Goal: Use online tool/utility: Utilize a website feature to perform a specific function

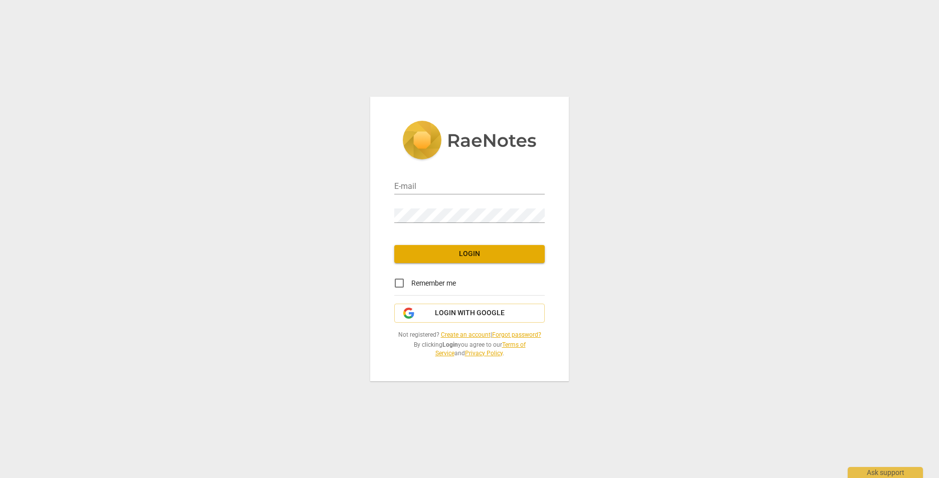
type input "[EMAIL_ADDRESS][DOMAIN_NAME]"
click at [471, 254] on span "Login" at bounding box center [469, 254] width 134 height 10
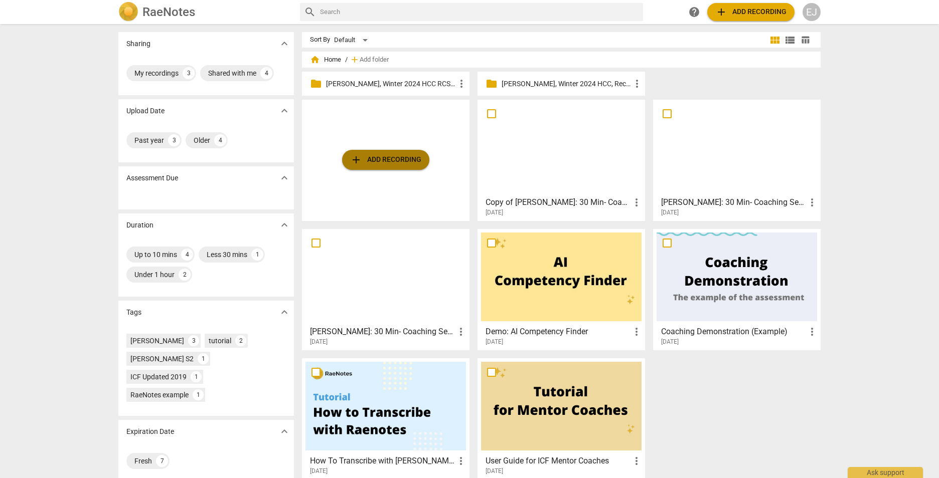
click at [392, 155] on span "add Add recording" at bounding box center [385, 160] width 71 height 12
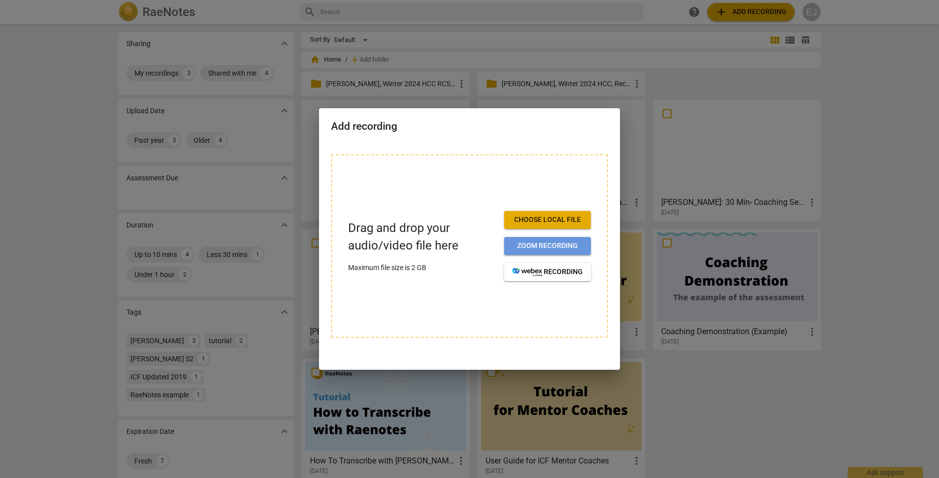
click at [540, 247] on span "Zoom recording" at bounding box center [547, 246] width 71 height 10
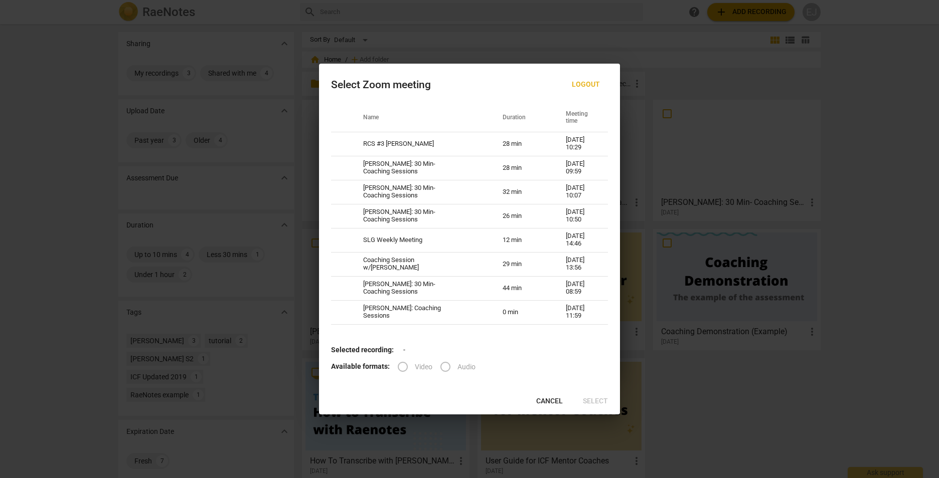
click at [402, 369] on label "Video" at bounding box center [412, 367] width 42 height 24
click at [403, 143] on td "RCS #3 Charlotte Cornice" at bounding box center [420, 144] width 139 height 24
radio input "true"
click at [402, 370] on input "Video" at bounding box center [403, 367] width 24 height 24
click at [494, 368] on span "play_arrow" at bounding box center [495, 367] width 12 height 12
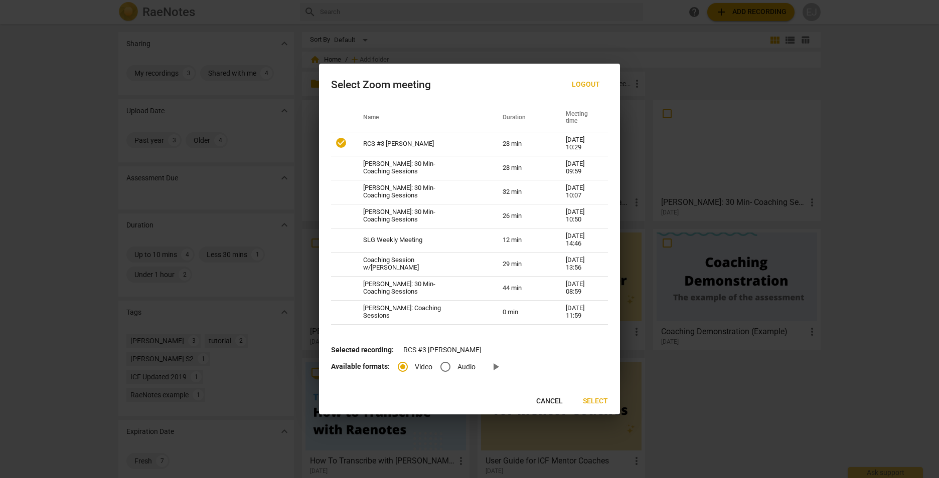
click at [581, 82] on span "Logout" at bounding box center [586, 85] width 28 height 10
radio input "false"
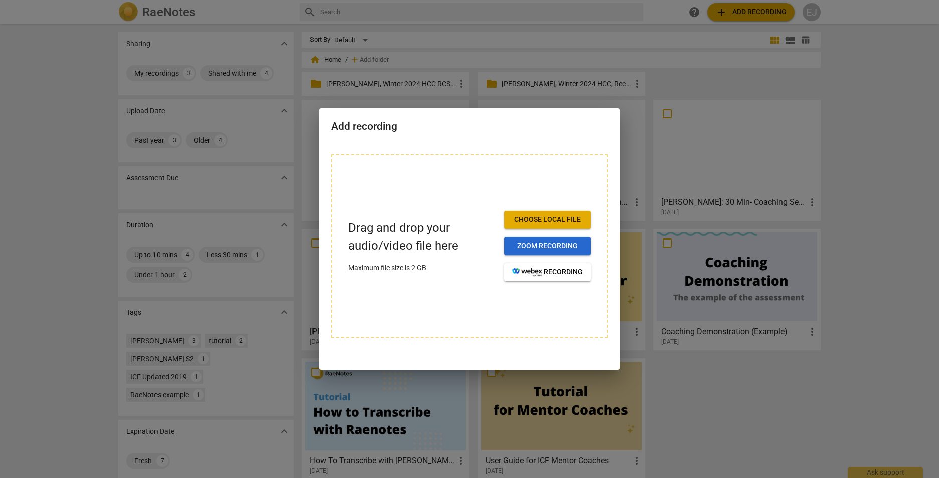
click at [553, 246] on span "Zoom recording" at bounding box center [547, 246] width 71 height 10
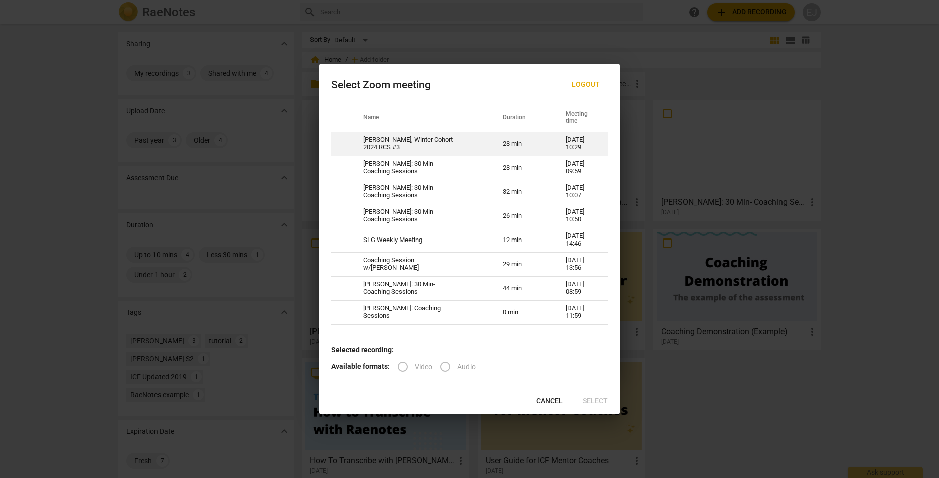
click at [437, 140] on td "Esther Jones, Winter Cohort 2024 RCS #3" at bounding box center [420, 144] width 139 height 24
radio input "true"
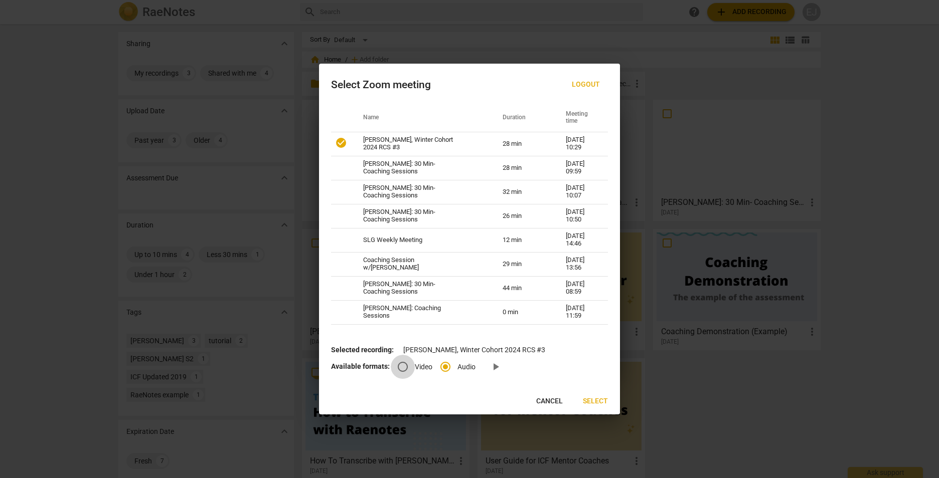
click at [401, 367] on input "Video" at bounding box center [403, 367] width 24 height 24
radio input "true"
click at [595, 400] on span "Select" at bounding box center [595, 402] width 25 height 10
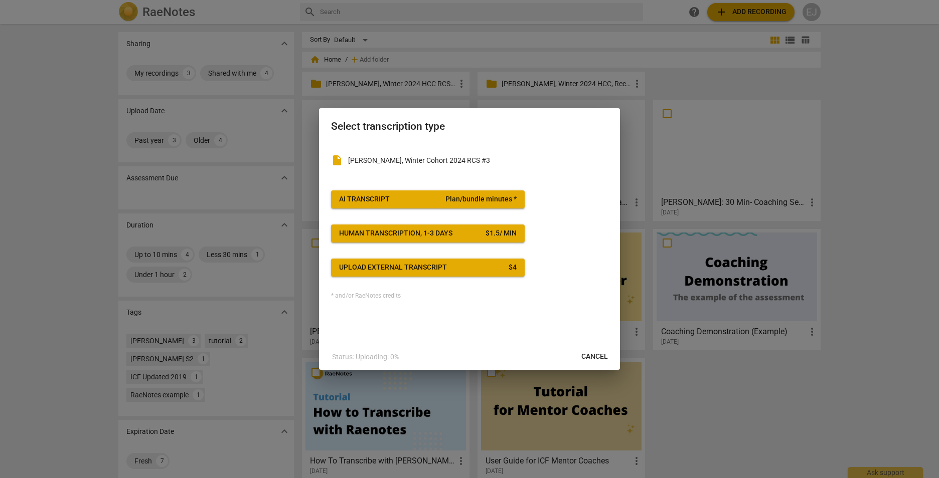
click at [426, 196] on span "AI Transcript Plan/bundle minutes *" at bounding box center [427, 200] width 177 height 10
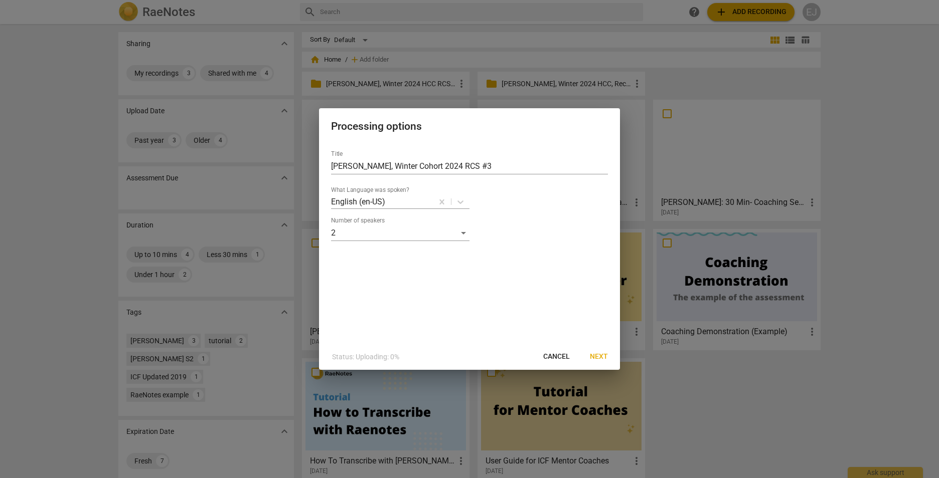
click at [596, 355] on span "Next" at bounding box center [599, 357] width 18 height 10
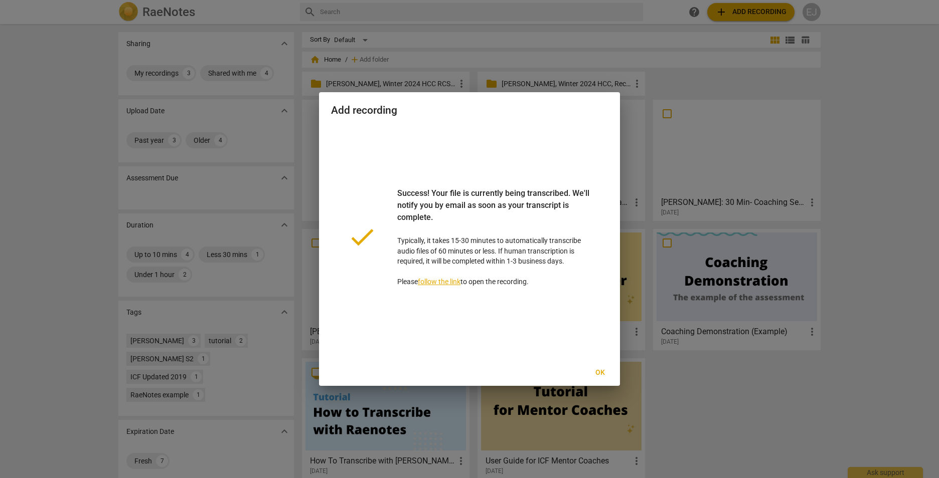
click at [770, 412] on div at bounding box center [469, 239] width 939 height 478
